Goal: Participate in discussion: Engage in conversation with other users on a specific topic

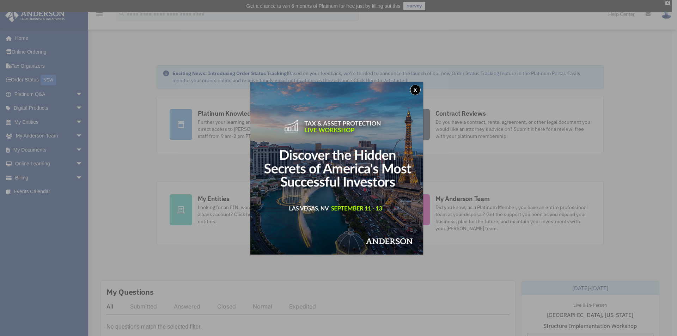
click at [416, 91] on button "x" at bounding box center [415, 90] width 11 height 11
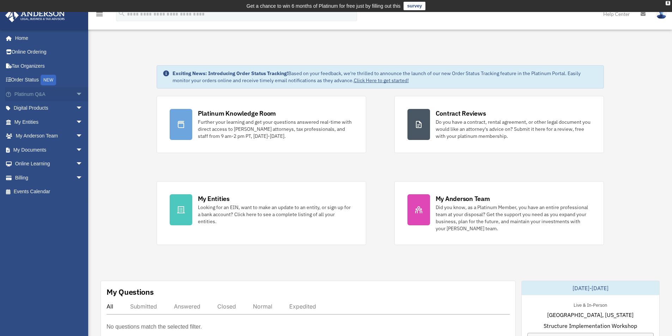
click at [76, 94] on span "arrow_drop_down" at bounding box center [83, 94] width 14 height 14
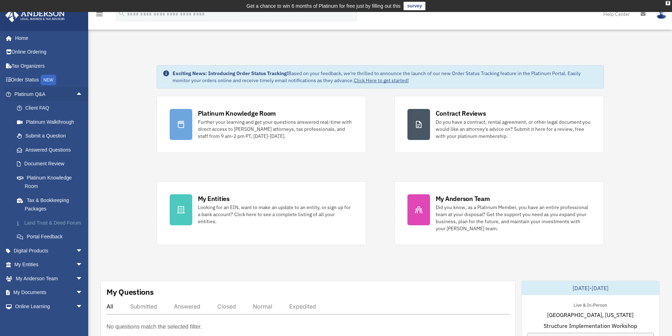
click at [56, 223] on link "Land Trust & Deed Forum" at bounding box center [52, 223] width 84 height 14
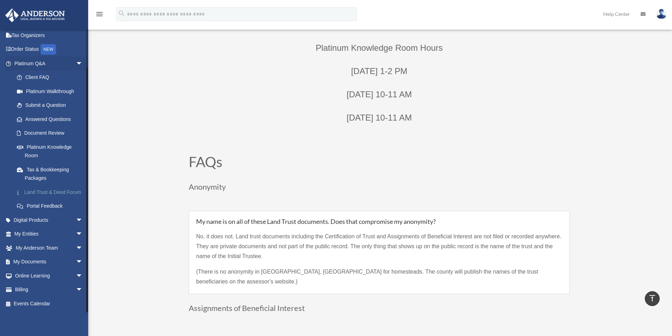
scroll to position [388, 0]
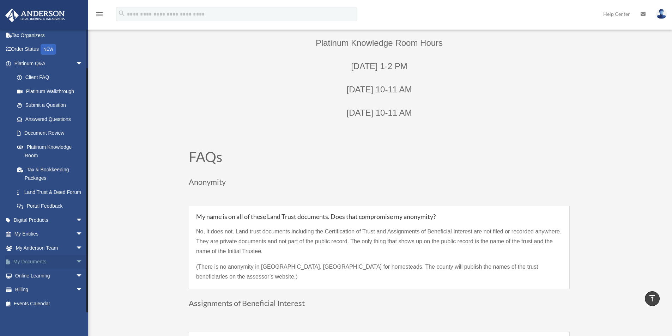
click at [76, 262] on span "arrow_drop_down" at bounding box center [83, 262] width 14 height 14
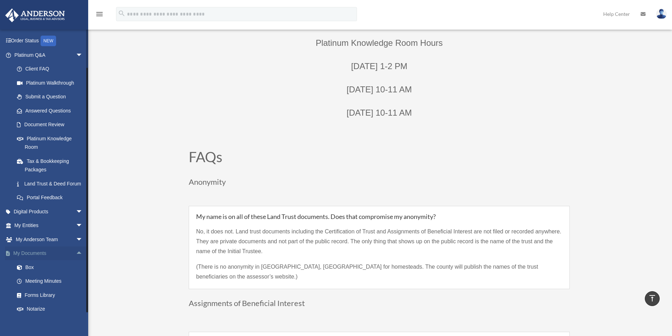
click at [76, 261] on span "arrow_drop_up" at bounding box center [83, 254] width 14 height 14
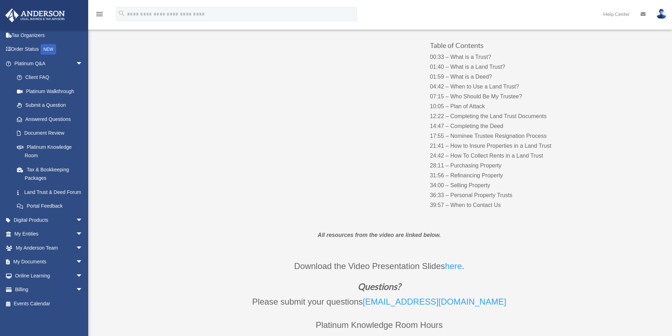
scroll to position [0, 0]
